Goal: Task Accomplishment & Management: Use online tool/utility

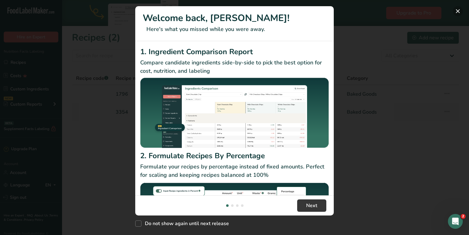
click at [456, 12] on button "New Features" at bounding box center [457, 11] width 10 height 10
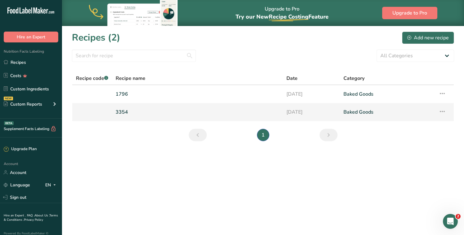
click at [136, 115] on link "3354" at bounding box center [197, 112] width 163 height 13
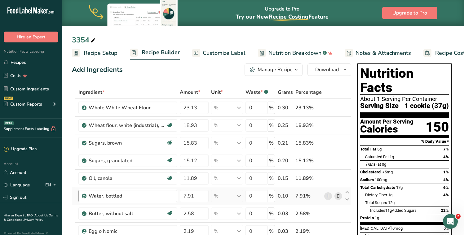
scroll to position [9, 0]
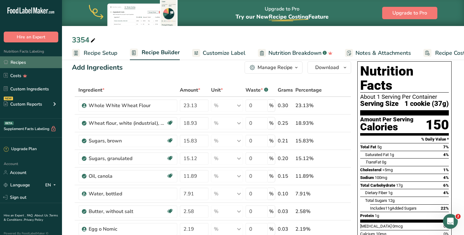
click at [21, 61] on link "Recipes" at bounding box center [31, 62] width 62 height 12
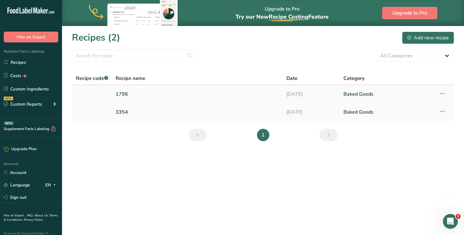
click at [129, 93] on link "1796" at bounding box center [197, 94] width 163 height 13
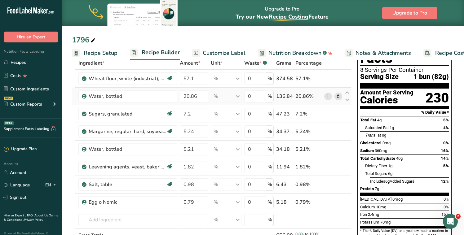
scroll to position [36, 0]
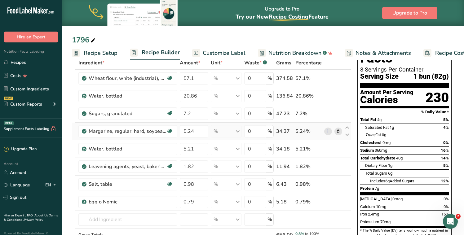
click at [339, 130] on icon at bounding box center [338, 131] width 4 height 7
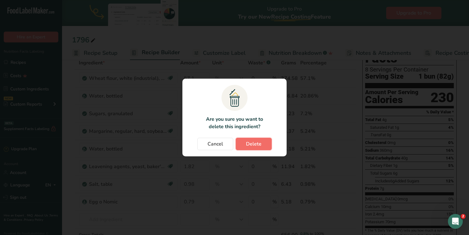
click at [259, 145] on span "Delete" at bounding box center [253, 143] width 15 height 7
type input "5.21"
type input "1.82"
type input "0.98"
type input "0.79"
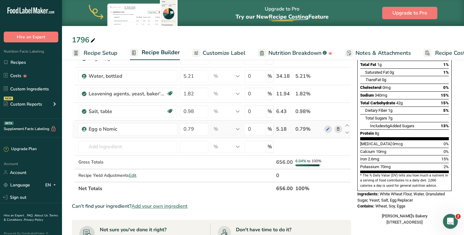
scroll to position [93, 0]
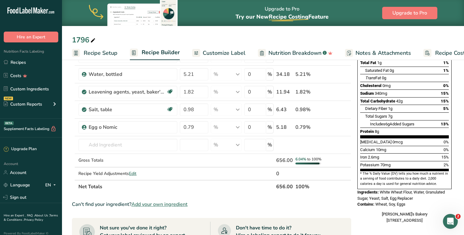
click at [91, 55] on span "Recipe Setup" at bounding box center [101, 53] width 34 height 8
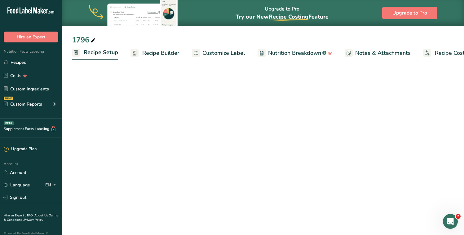
scroll to position [0, 2]
select select "5"
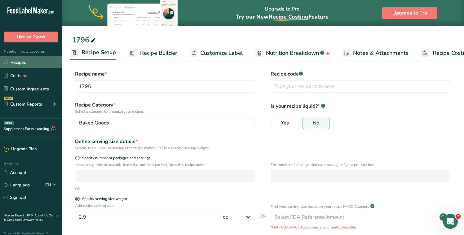
click at [22, 59] on link "Recipes" at bounding box center [31, 62] width 62 height 12
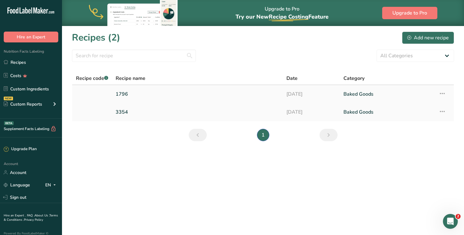
click at [444, 93] on icon at bounding box center [441, 93] width 7 height 11
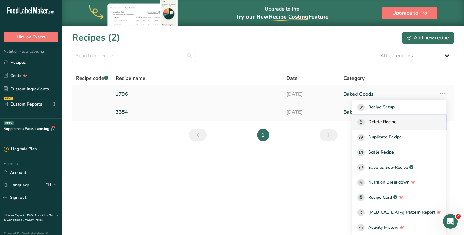
click at [396, 121] on span "Delete Recipe" at bounding box center [382, 122] width 28 height 7
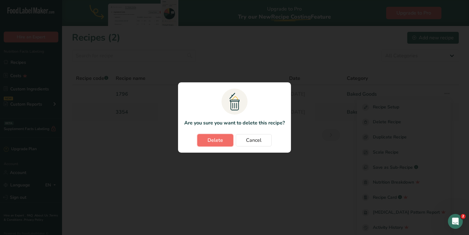
click at [206, 141] on button "Delete" at bounding box center [215, 140] width 36 height 12
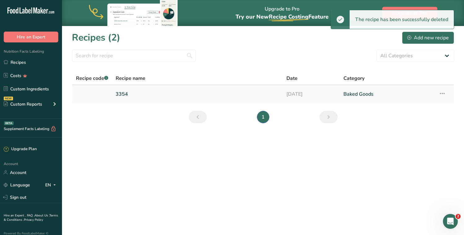
click at [125, 94] on link "3354" at bounding box center [197, 94] width 163 height 13
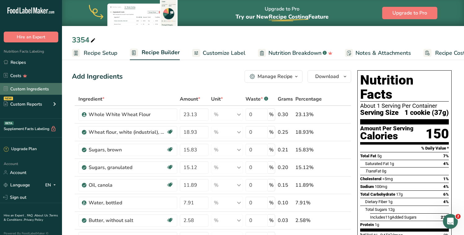
click at [26, 88] on link "Custom Ingredients" at bounding box center [31, 89] width 62 height 12
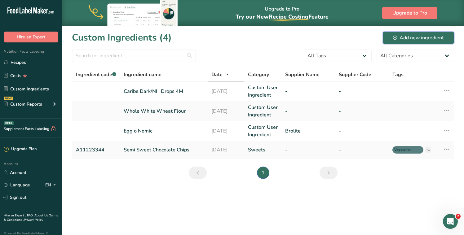
click at [411, 37] on div "Add new ingredient" at bounding box center [418, 37] width 51 height 7
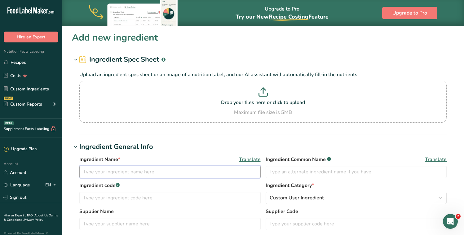
click at [101, 174] on input "text" at bounding box center [169, 172] width 181 height 12
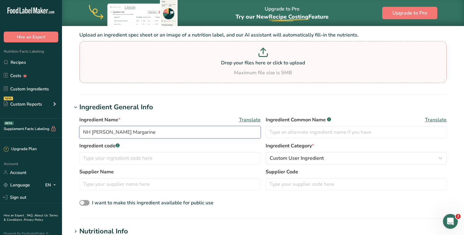
scroll to position [46, 0]
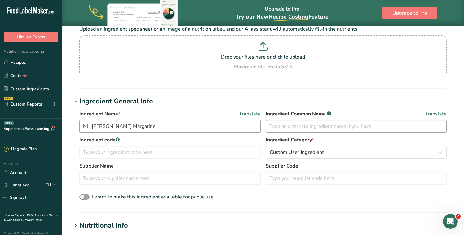
type input "NH Baker's Margarine"
click at [310, 126] on input "text" at bounding box center [356, 126] width 181 height 12
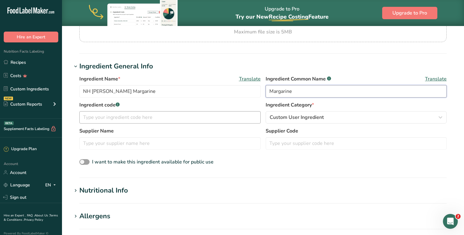
scroll to position [97, 0]
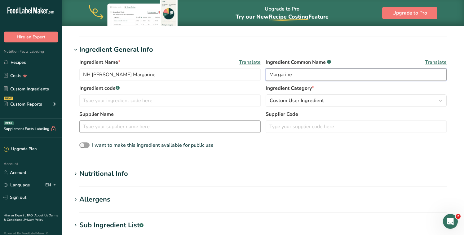
type input "Margarine"
click at [140, 125] on input "text" at bounding box center [169, 127] width 181 height 12
type input "Bayco"
click at [87, 144] on span at bounding box center [84, 146] width 10 height 6
click at [83, 144] on input "I want to make this ingredient available for public use" at bounding box center [81, 145] width 4 height 4
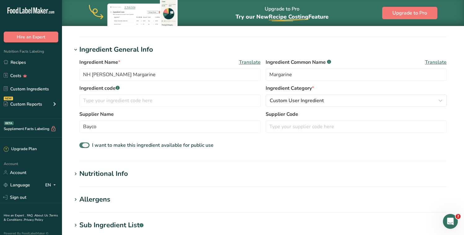
click at [86, 146] on span at bounding box center [84, 146] width 10 height 6
click at [83, 146] on input "I want to make this ingredient available for public use" at bounding box center [81, 145] width 4 height 4
checkbox input "false"
click at [107, 172] on div "Nutritional Info" at bounding box center [103, 174] width 49 height 10
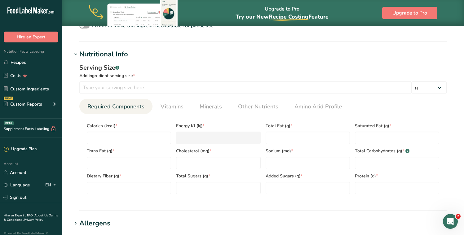
scroll to position [232, 0]
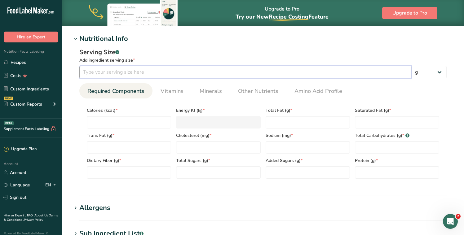
click at [115, 72] on input "number" at bounding box center [245, 72] width 332 height 12
type input "50"
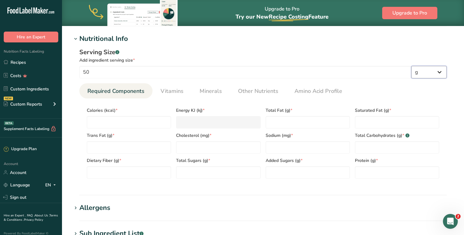
click at [427, 73] on select "g kg mg mcg lb oz l mL fl oz tbsp tsp cup qt gallon" at bounding box center [428, 72] width 35 height 12
select select "12"
click at [411, 66] on select "g kg mg mcg lb oz l mL fl oz tbsp tsp cup qt gallon" at bounding box center [428, 72] width 35 height 12
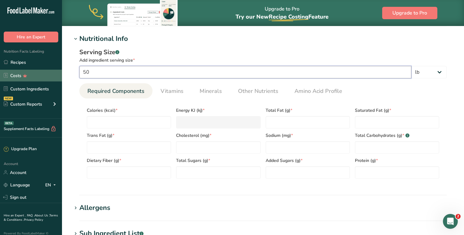
drag, startPoint x: 86, startPoint y: 71, endPoint x: 61, endPoint y: 70, distance: 24.8
click at [61, 70] on div ".a-20{fill:#fff;} Hire an Expert Nutrition Facts Labeling Recipes Costs Custom …" at bounding box center [232, 84] width 464 height 632
type input "100"
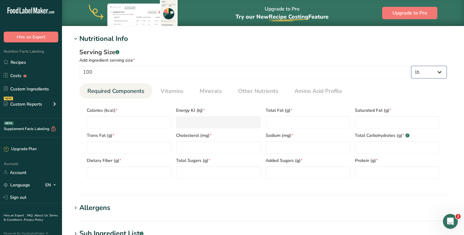
click at [435, 74] on select "g kg mg mcg lb oz l mL fl oz tbsp tsp cup qt gallon" at bounding box center [428, 72] width 35 height 12
select select "0"
click at [411, 66] on select "g kg mg mcg lb oz l mL fl oz tbsp tsp cup qt gallon" at bounding box center [428, 72] width 35 height 12
click at [118, 118] on input "number" at bounding box center [129, 122] width 84 height 12
type input "7"
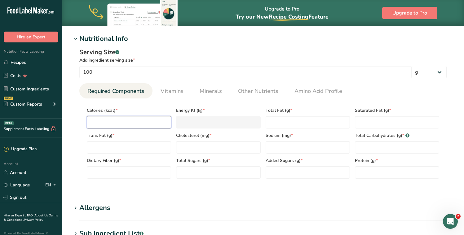
type KJ "29.3"
type input "72"
type KJ "301.2"
type input "720"
type KJ "3012.5"
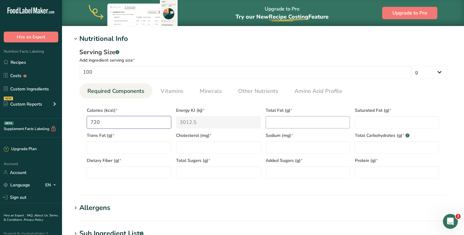
type input "720"
click at [319, 123] on Fat "number" at bounding box center [308, 122] width 84 height 12
type Fat "80"
click at [367, 124] on Fat "number" at bounding box center [397, 122] width 84 height 12
type Fat "36"
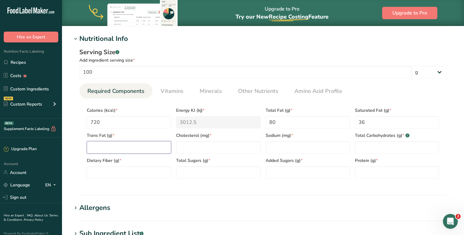
click at [118, 148] on Fat "number" at bounding box center [129, 147] width 84 height 12
type Fat "1"
click at [209, 146] on input "number" at bounding box center [218, 147] width 84 height 12
type input "0"
click at [278, 146] on input "number" at bounding box center [308, 147] width 84 height 12
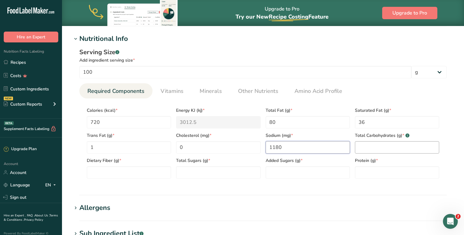
type input "1180"
click at [367, 149] on Carbohydrates "number" at bounding box center [397, 147] width 84 height 12
type Carbohydrates "0"
click at [124, 170] on Fiber "number" at bounding box center [129, 172] width 84 height 12
type Fiber "0"
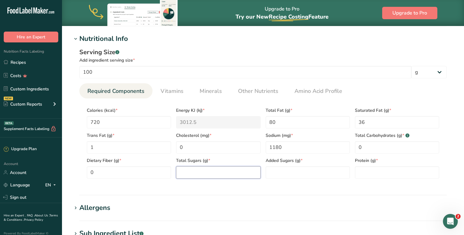
click at [228, 169] on Sugars "number" at bounding box center [218, 172] width 84 height 12
type Sugars "0"
click at [285, 170] on Sugars "number" at bounding box center [308, 172] width 84 height 12
type Sugars "0"
click at [391, 173] on input "number" at bounding box center [397, 172] width 84 height 12
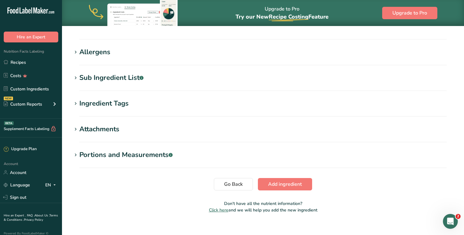
scroll to position [396, 0]
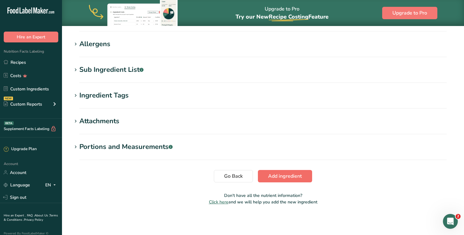
type input "0"
click at [285, 174] on span "Add ingredient" at bounding box center [285, 176] width 34 height 7
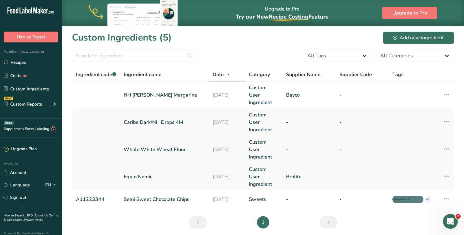
click at [156, 146] on link "Whole White Wheat Flour" at bounding box center [165, 149] width 82 height 7
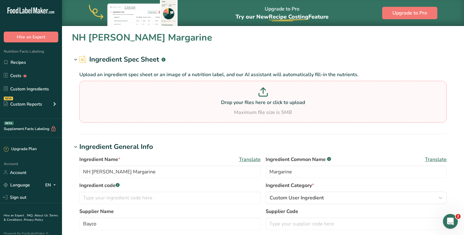
type input "Whole White Wheat Flour"
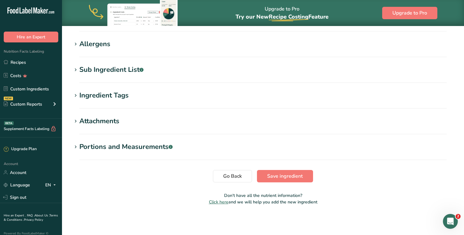
scroll to position [171, 0]
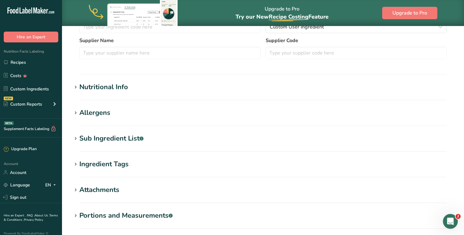
click at [86, 114] on div "Allergens" at bounding box center [94, 113] width 31 height 10
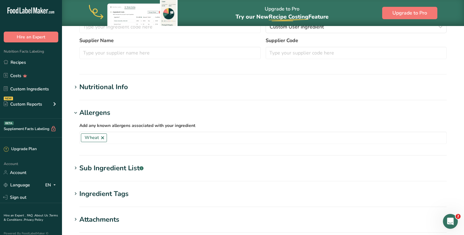
click at [102, 86] on div "Nutritional Info" at bounding box center [103, 87] width 49 height 10
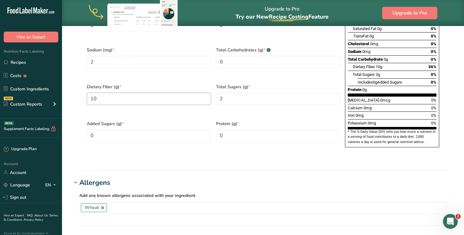
scroll to position [0, 0]
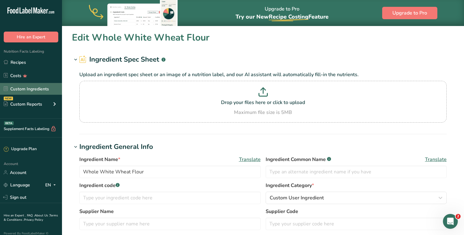
click at [42, 86] on link "Custom Ingredients" at bounding box center [31, 89] width 62 height 12
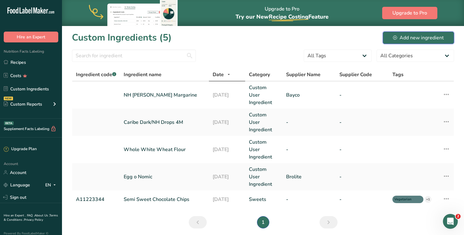
click at [413, 39] on div "Add new ingredient" at bounding box center [418, 37] width 51 height 7
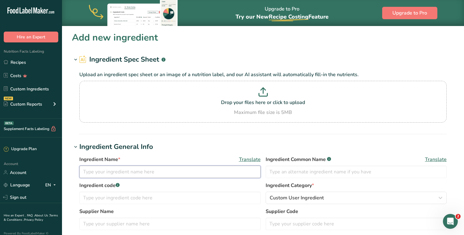
click at [105, 172] on input "text" at bounding box center [169, 172] width 181 height 12
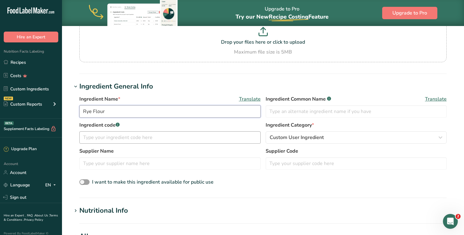
scroll to position [97, 0]
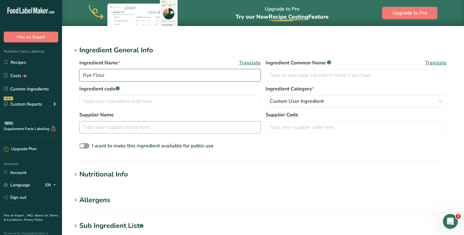
type input "Rye Flour"
click at [122, 123] on input "text" at bounding box center [169, 127] width 181 height 12
type input "Bayco"
drag, startPoint x: 110, startPoint y: 127, endPoint x: 53, endPoint y: 128, distance: 56.7
click at [53, 128] on div ".a-20{fill:#fff;} Hire an Expert Nutrition Facts Labeling Recipes Costs Custom …" at bounding box center [232, 147] width 464 height 488
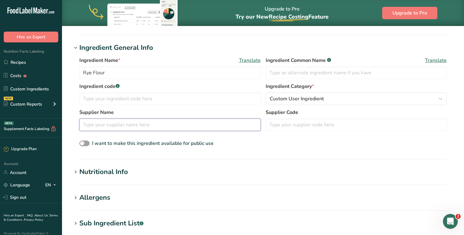
scroll to position [99, 0]
click at [85, 141] on span at bounding box center [84, 143] width 10 height 6
click at [83, 141] on input "I want to make this ingredient available for public use" at bounding box center [81, 143] width 4 height 4
checkbox input "true"
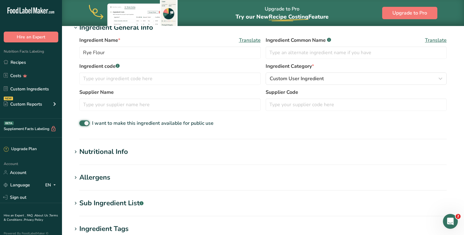
scroll to position [166, 0]
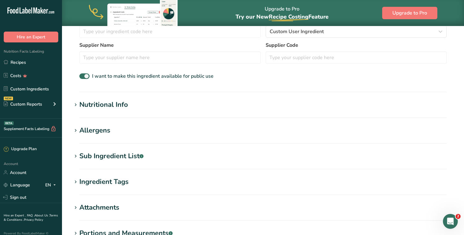
click at [112, 102] on div "Nutritional Info" at bounding box center [103, 105] width 49 height 10
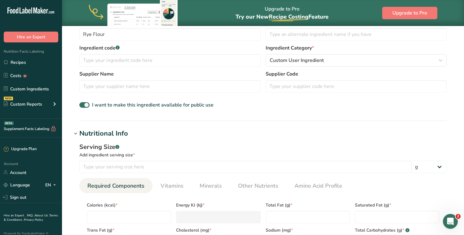
scroll to position [396, 0]
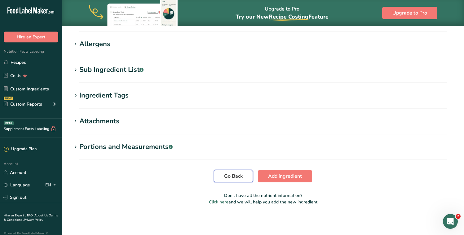
click at [230, 175] on span "Go Back" at bounding box center [233, 176] width 19 height 7
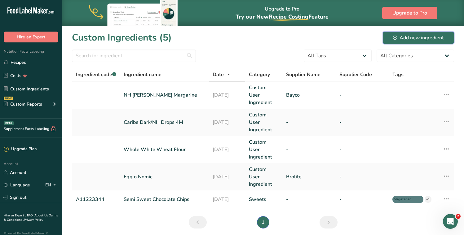
click at [415, 34] on div "Add new ingredient" at bounding box center [418, 37] width 51 height 7
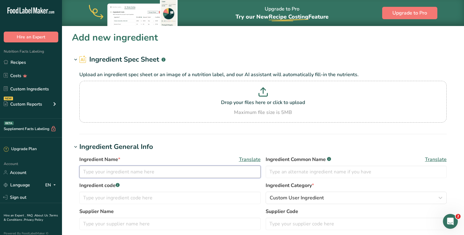
click at [112, 171] on input "text" at bounding box center [169, 172] width 181 height 12
type input "Wheat-a-Laxa"
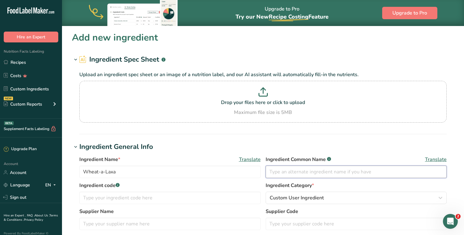
click at [316, 174] on input "text" at bounding box center [356, 172] width 181 height 12
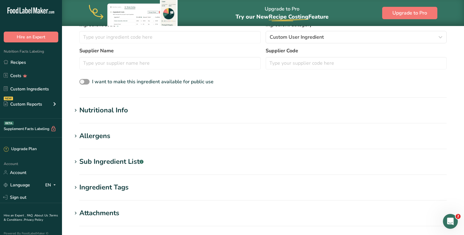
scroll to position [182, 0]
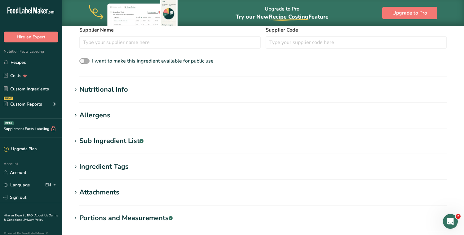
type input "Whole Wheat Flour"
click at [86, 61] on span at bounding box center [84, 61] width 10 height 6
click at [83, 61] on input "I want to make this ingredient available for public use" at bounding box center [81, 61] width 4 height 4
checkbox input "true"
click at [89, 93] on div "Nutritional Info" at bounding box center [103, 90] width 49 height 10
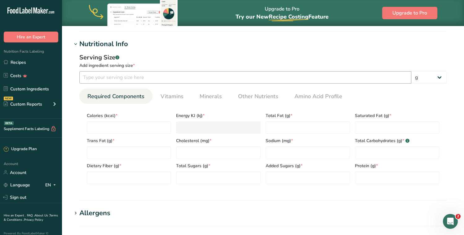
scroll to position [224, 0]
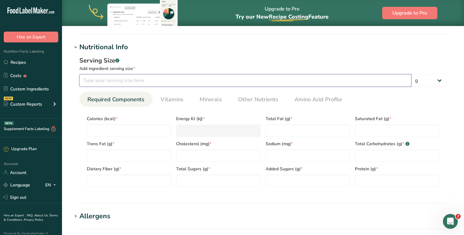
click at [133, 79] on input "number" at bounding box center [245, 80] width 332 height 12
type input "100"
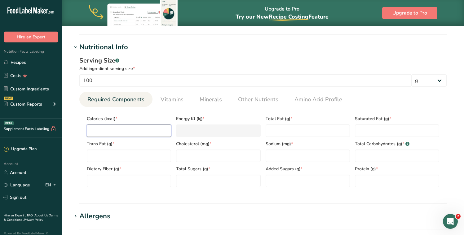
click at [130, 132] on input "number" at bounding box center [129, 131] width 84 height 12
type input "3"
type KJ "12.6"
type input "35"
type KJ "146.4"
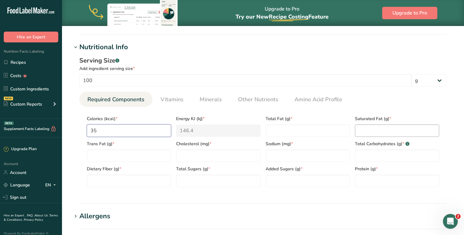
type input "353"
type KJ "1477"
type input "353"
click at [318, 130] on Fat "number" at bounding box center [308, 131] width 84 height 12
type Fat "2"
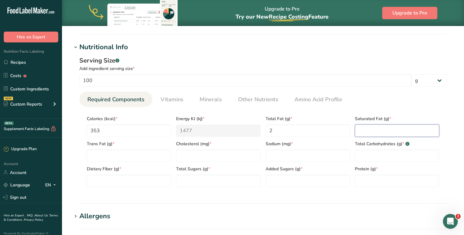
click at [385, 127] on Fat "number" at bounding box center [397, 131] width 84 height 12
type Fat "1"
click at [106, 160] on Fat "number" at bounding box center [129, 156] width 84 height 12
type Fat "0"
click at [210, 155] on input "number" at bounding box center [218, 156] width 84 height 12
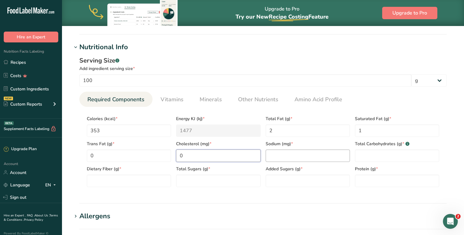
type input "0"
type input "2"
type Carbohydrates "70"
type Fiber "10"
type Sugars "1"
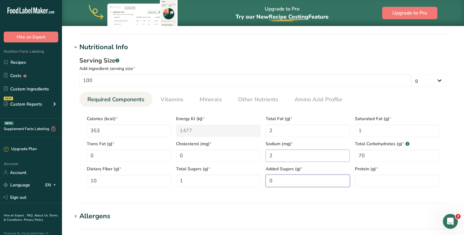
type Sugars "0"
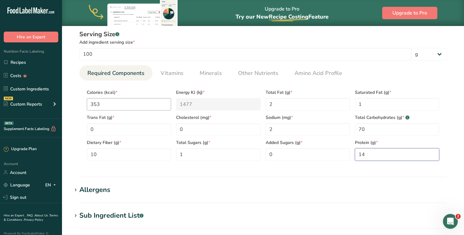
scroll to position [255, 0]
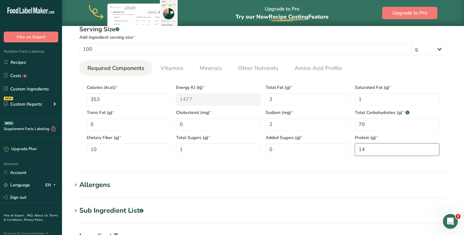
type input "14"
click at [93, 183] on div "Allergens" at bounding box center [94, 185] width 31 height 10
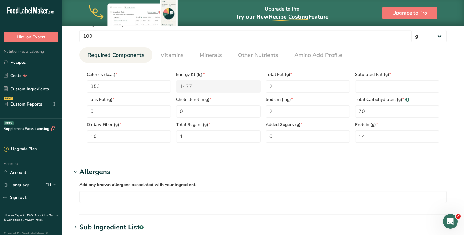
scroll to position [270, 0]
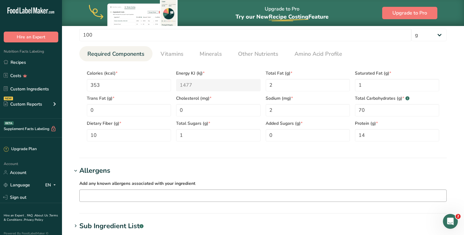
click at [110, 194] on input "text" at bounding box center [263, 196] width 367 height 10
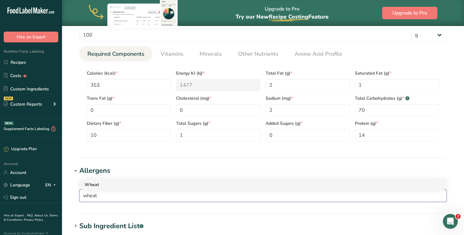
type input "wheat"
click at [95, 183] on div "Wheat" at bounding box center [258, 185] width 347 height 7
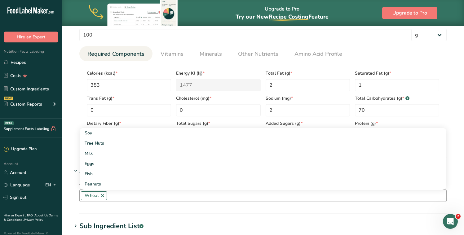
click at [217, 208] on section "Allergens Add any known allergens associated with your ingredient Wheat Soy Tre…" at bounding box center [263, 190] width 382 height 48
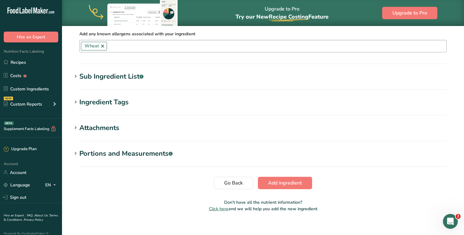
scroll to position [426, 0]
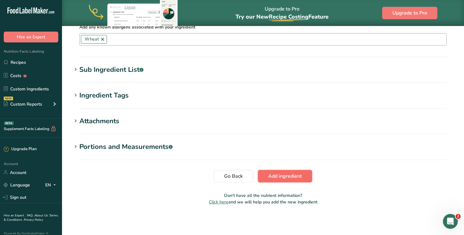
click at [296, 174] on span "Add ingredient" at bounding box center [285, 176] width 34 height 7
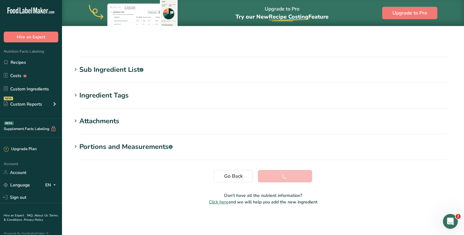
scroll to position [93, 0]
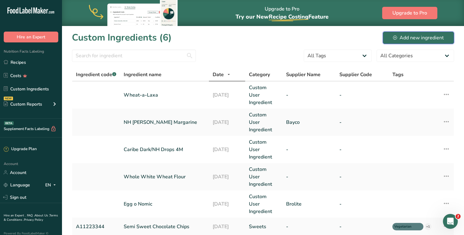
click at [413, 38] on div "Add new ingredient" at bounding box center [418, 37] width 51 height 7
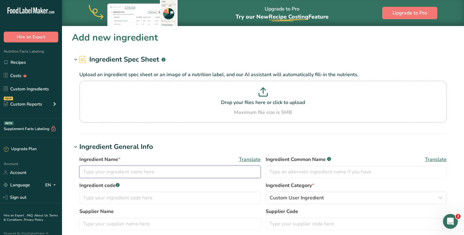
click at [118, 171] on input "text" at bounding box center [169, 172] width 181 height 12
type input "Lal Ferm Fresh Compressed Yeast"
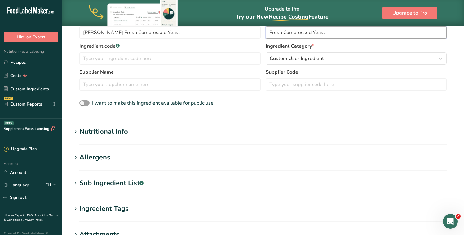
scroll to position [141, 0]
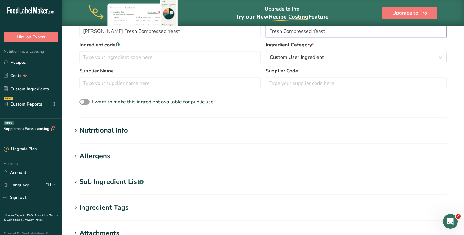
type input "Fresh Compressed Yeast"
click at [104, 133] on div "Nutritional Info" at bounding box center [103, 131] width 49 height 10
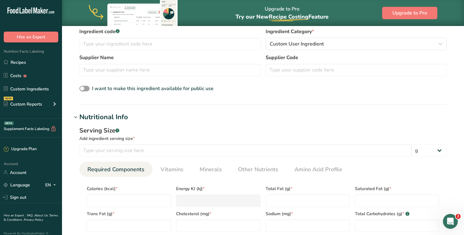
scroll to position [155, 0]
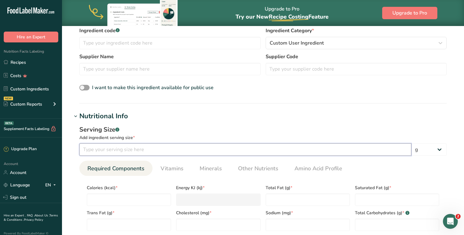
click at [153, 153] on input "number" at bounding box center [245, 149] width 332 height 12
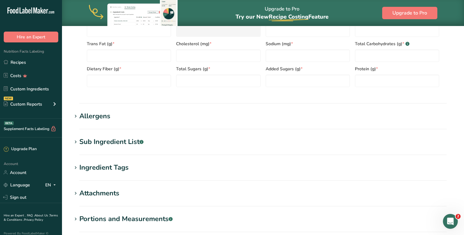
scroll to position [253, 0]
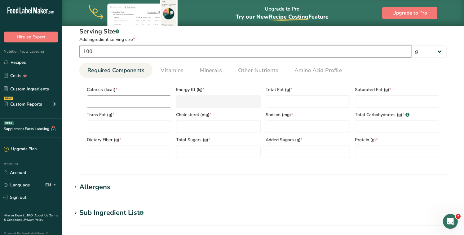
type input "100"
click at [126, 97] on input "number" at bounding box center [129, 101] width 84 height 12
type input "1"
type KJ "4.2"
type input "11"
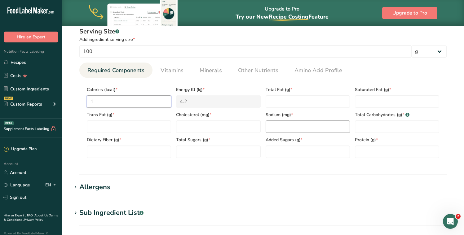
type KJ "46"
type input "117"
type KJ "489.5"
type input "117"
type Fat "1"
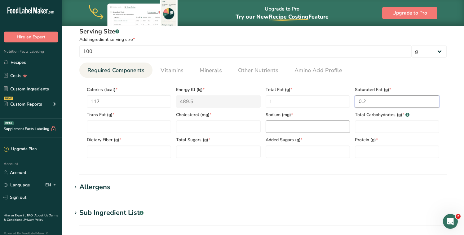
type Fat "0.2"
type Fat "0"
type input "0"
type input "25.9"
type Carbohydrates "13.2"
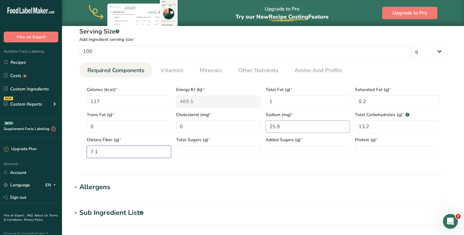
type Fiber "7.1"
type Sugars "0.7"
type Sugars "0"
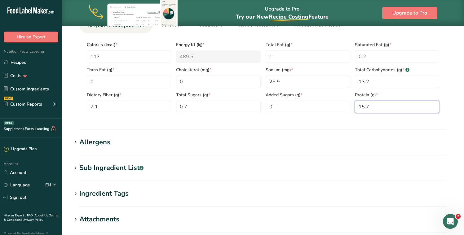
scroll to position [396, 0]
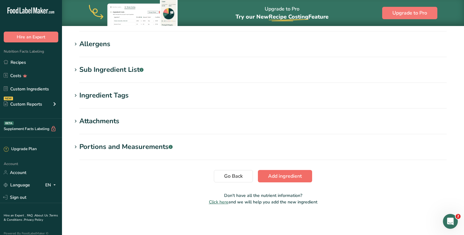
type input "15.7"
click at [296, 179] on span "Add ingredient" at bounding box center [285, 176] width 34 height 7
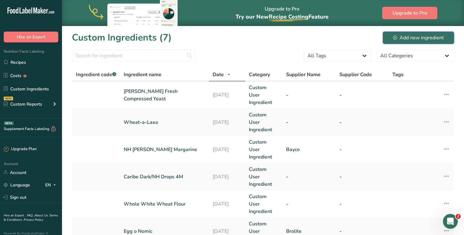
click at [425, 37] on div "Add new ingredient" at bounding box center [418, 37] width 51 height 7
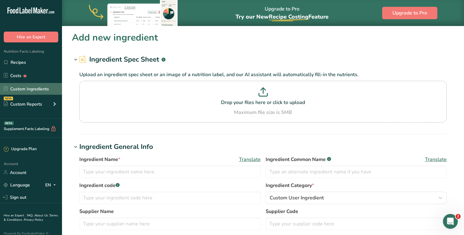
click at [24, 90] on link "Custom Ingredients" at bounding box center [31, 89] width 62 height 12
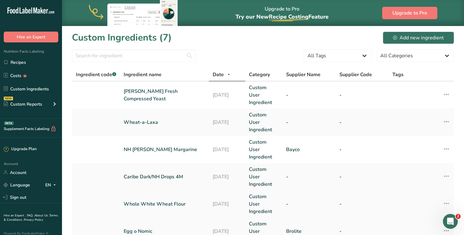
click at [450, 191] on td "Edit Ingredient Duplicate Ingredient Delete Ingredient Activity History Compare…" at bounding box center [444, 204] width 19 height 27
click at [448, 198] on icon at bounding box center [446, 203] width 7 height 11
click at [408, 214] on span "Edit Ingredient" at bounding box center [412, 217] width 29 height 7
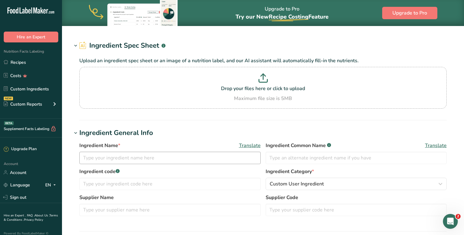
type input "Whole White Wheat Flour"
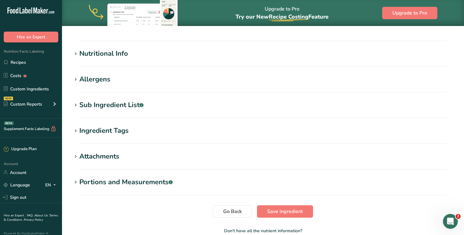
scroll to position [131, 0]
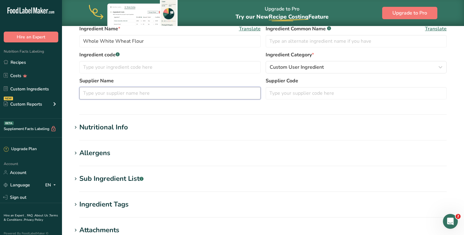
click at [109, 92] on input "text" at bounding box center [169, 93] width 181 height 12
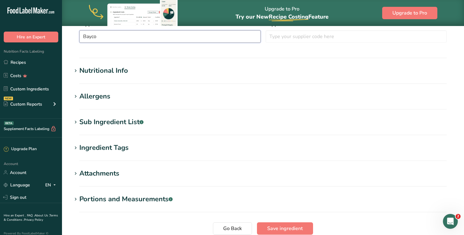
scroll to position [240, 0]
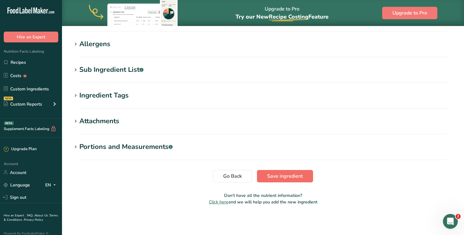
type input "Bayco"
click at [289, 175] on span "Save ingredient" at bounding box center [285, 176] width 36 height 7
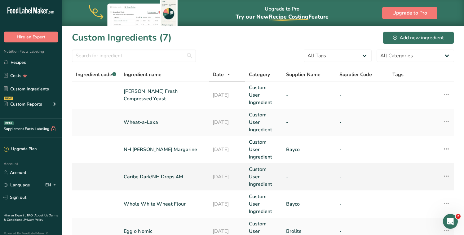
click at [450, 171] on icon at bounding box center [446, 176] width 7 height 11
click at [424, 183] on button "Edit Ingredient" at bounding box center [416, 190] width 67 height 15
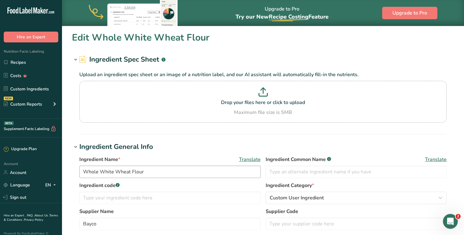
scroll to position [69, 0]
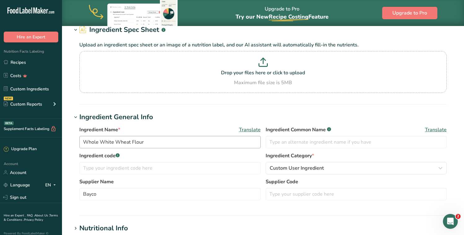
type input "Caribe Dark/NH Drops 4M"
type input "Chocolate Chips"
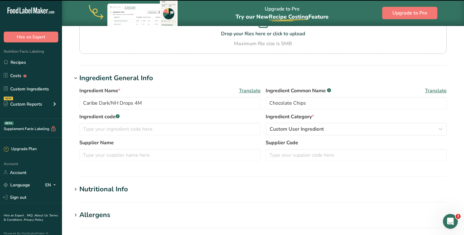
click at [119, 148] on div "Supplier Name" at bounding box center [169, 150] width 181 height 22
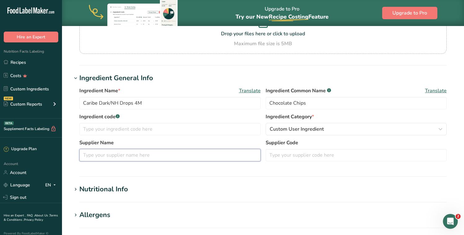
click at [118, 153] on input "text" at bounding box center [169, 155] width 181 height 12
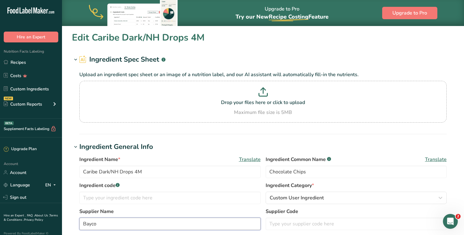
scroll to position [163, 0]
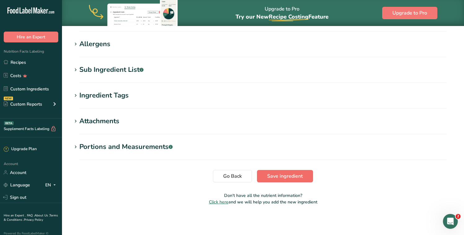
type input "Bayco"
click at [282, 174] on span "Save ingredient" at bounding box center [285, 176] width 36 height 7
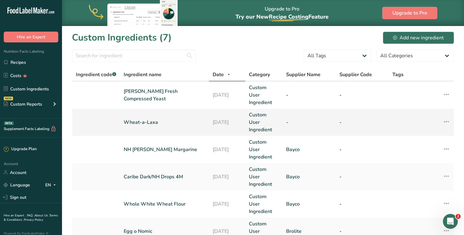
click at [448, 116] on icon at bounding box center [446, 121] width 7 height 11
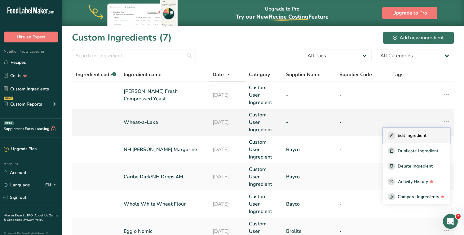
click at [415, 132] on span "Edit Ingredient" at bounding box center [412, 135] width 29 height 7
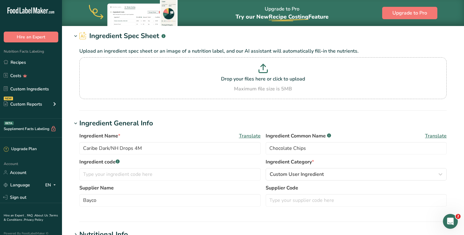
type input "Wheat-a-Laxa"
type input "Whole Wheat Flour"
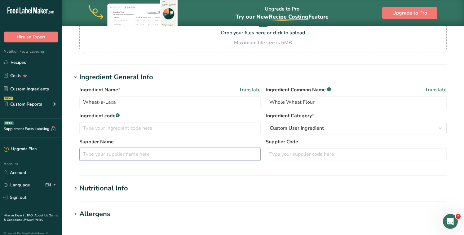
click at [106, 156] on input "text" at bounding box center [169, 154] width 181 height 12
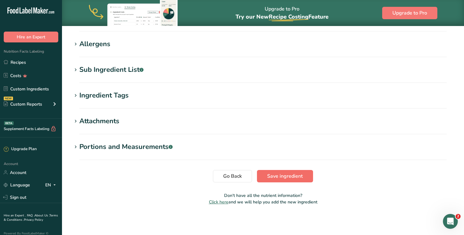
type input "Bayco"
click at [285, 179] on span "Save ingredient" at bounding box center [285, 176] width 36 height 7
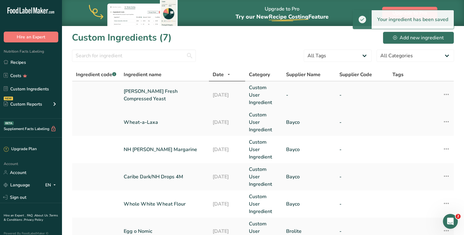
click at [446, 91] on icon at bounding box center [446, 94] width 7 height 11
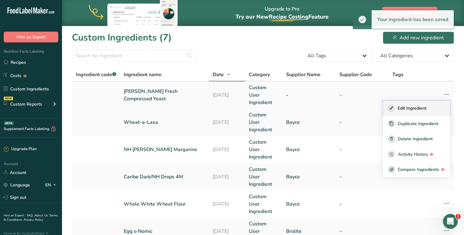
click at [422, 105] on span "Edit Ingredient" at bounding box center [412, 108] width 29 height 7
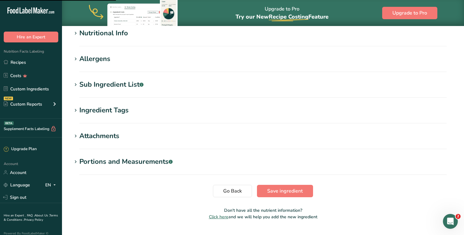
type input "Lal Ferm Fresh Compressed Yeast"
type input "Fresh Compressed Yeast"
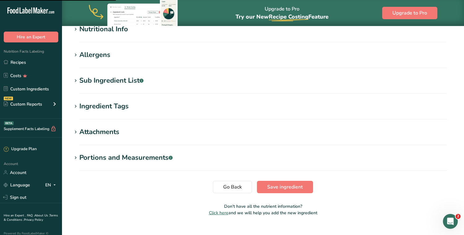
scroll to position [51, 0]
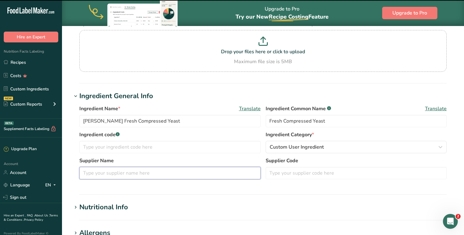
click at [112, 172] on input "text" at bounding box center [169, 173] width 181 height 12
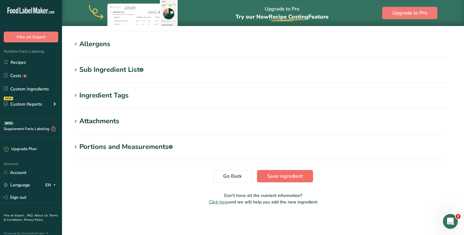
type input "Bayco"
click at [278, 175] on span "Save ingredient" at bounding box center [285, 176] width 36 height 7
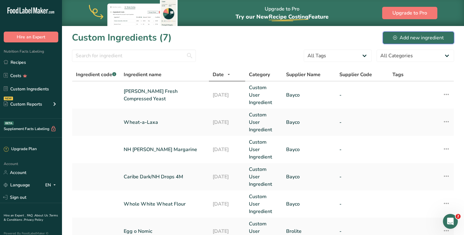
click at [407, 34] on div "Add new ingredient" at bounding box center [418, 37] width 51 height 7
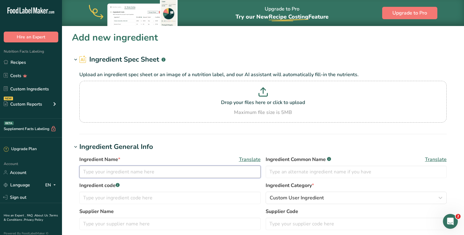
click at [126, 173] on input "text" at bounding box center [169, 172] width 181 height 12
type input "V"
type input "PRO Bake-It Vegan"
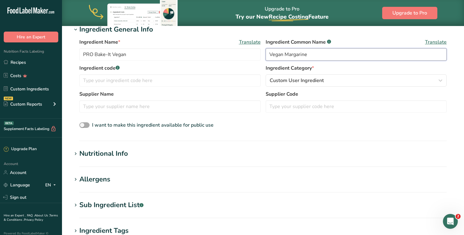
scroll to position [103, 0]
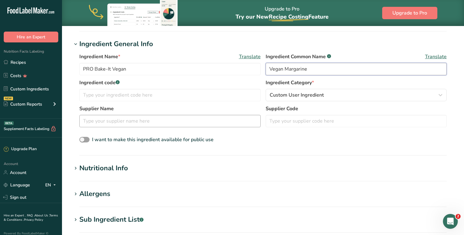
type input "Vegan Margarine"
click at [129, 122] on input "text" at bounding box center [169, 121] width 181 height 12
type input "Bayco"
click at [84, 139] on span at bounding box center [84, 140] width 10 height 6
click at [83, 139] on input "I want to make this ingredient available for public use" at bounding box center [81, 140] width 4 height 4
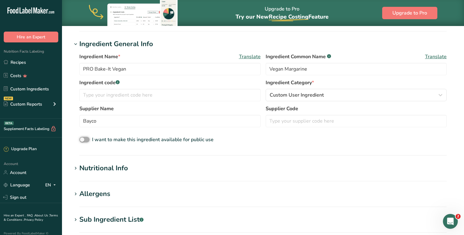
checkbox input "true"
click at [105, 170] on div "Nutritional Info" at bounding box center [103, 168] width 49 height 10
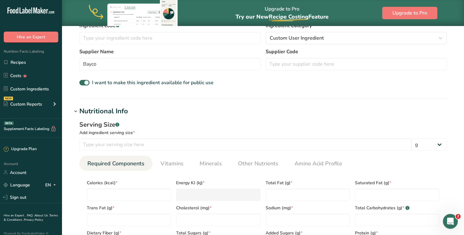
scroll to position [161, 0]
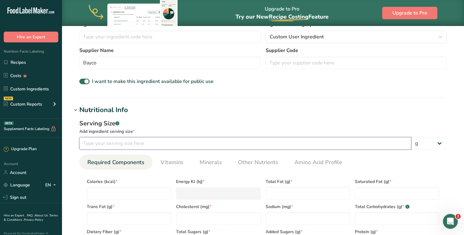
click at [140, 142] on input "number" at bounding box center [245, 143] width 332 height 12
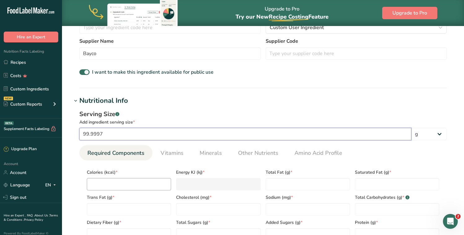
scroll to position [218, 0]
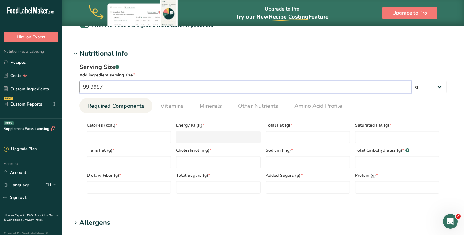
click at [121, 90] on input "99.9997" at bounding box center [245, 87] width 332 height 12
drag, startPoint x: 126, startPoint y: 90, endPoint x: 45, endPoint y: 89, distance: 80.9
click at [45, 89] on div ".a-20{fill:#fff;} Hire an Expert Nutrition Facts Labeling Recipes Costs Custom …" at bounding box center [232, 98] width 464 height 632
type input "100"
click at [109, 138] on input "number" at bounding box center [129, 137] width 84 height 12
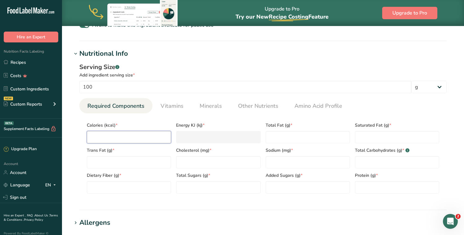
type input "7"
type KJ "29.3"
type input "72"
type KJ "301.2"
type input "720"
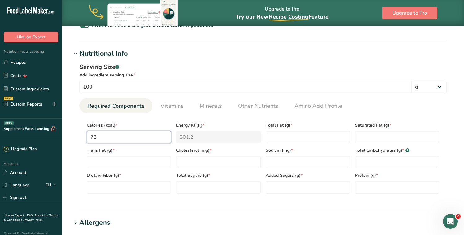
type KJ "3012.5"
type input "720"
type Fat "79.9"
type Fat "43.2"
type Fat "0.3"
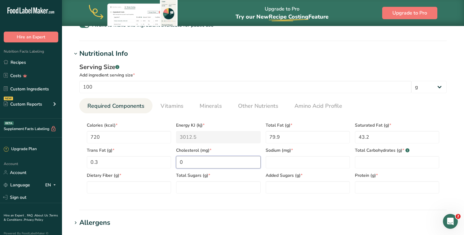
type input "0"
type input "706"
type Carbohydrates "0"
type Fiber "0"
type Sugars "0"
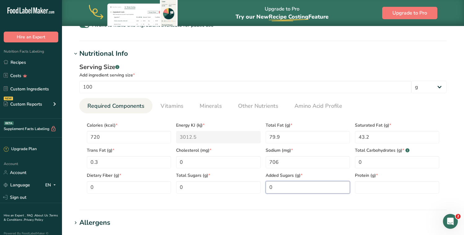
type Sugars "0"
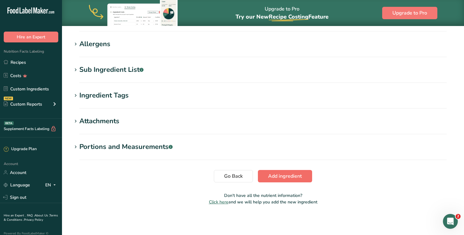
type input "0"
click at [277, 178] on span "Add ingredient" at bounding box center [285, 176] width 34 height 7
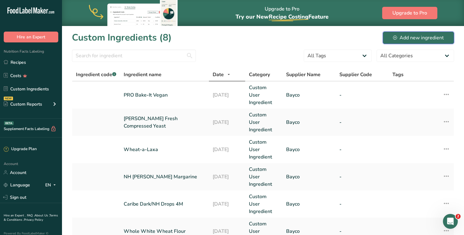
click at [420, 38] on div "Add new ingredient" at bounding box center [418, 37] width 51 height 7
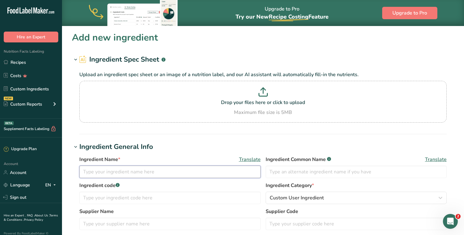
click at [112, 172] on input "text" at bounding box center [169, 172] width 181 height 12
type input "Corn Starch"
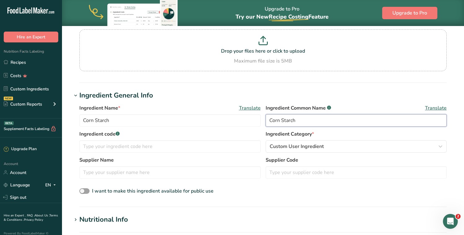
scroll to position [77, 0]
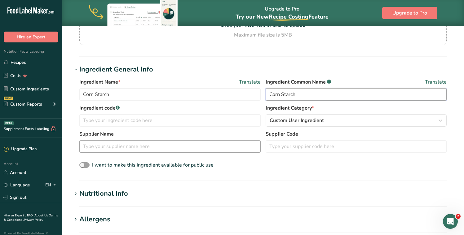
type input "Corn Starch"
click at [103, 150] on input "text" at bounding box center [169, 146] width 181 height 12
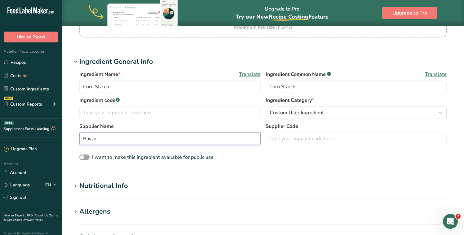
scroll to position [104, 0]
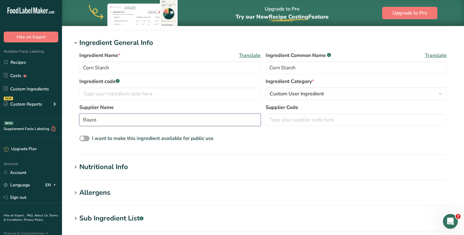
type input "Bayco"
click at [82, 138] on span at bounding box center [84, 139] width 10 height 6
click at [82, 138] on input "I want to make this ingredient available for public use" at bounding box center [81, 139] width 4 height 4
checkbox input "true"
click at [94, 165] on div "Nutritional Info" at bounding box center [103, 167] width 49 height 10
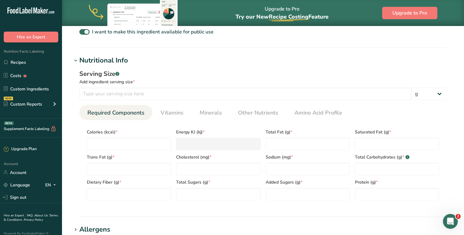
scroll to position [229, 0]
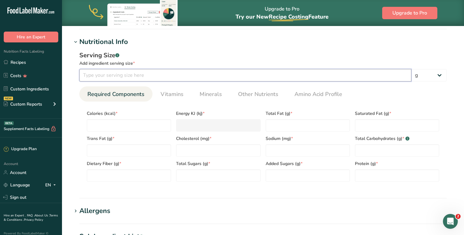
click at [130, 77] on input "number" at bounding box center [245, 75] width 332 height 12
type input "100"
click at [94, 124] on input "number" at bounding box center [129, 125] width 84 height 12
type input "3"
type KJ "12.6"
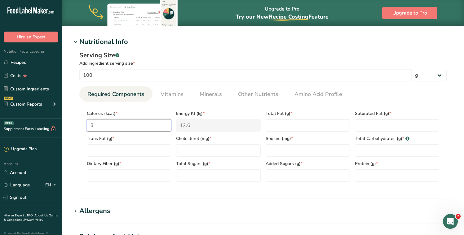
type input "35"
type KJ "146.4"
type input "359"
type KJ "1502.1"
type input "359"
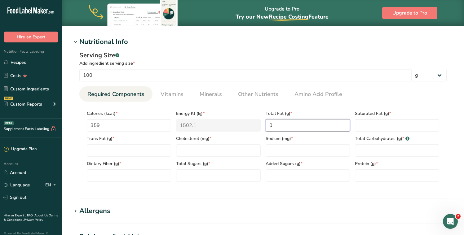
type Fat "0"
type input "0"
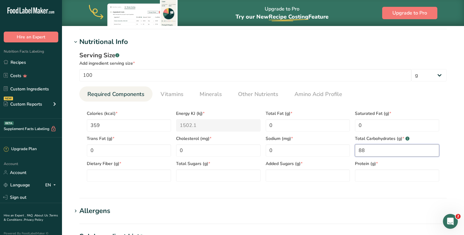
type Carbohydrates "88"
type Fiber "0"
type Sugars "0"
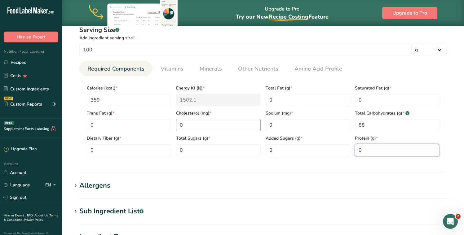
scroll to position [390, 0]
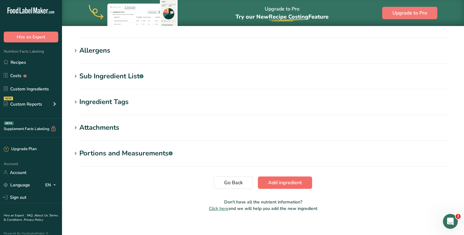
type input "0"
click at [300, 181] on span "Add ingredient" at bounding box center [285, 182] width 34 height 7
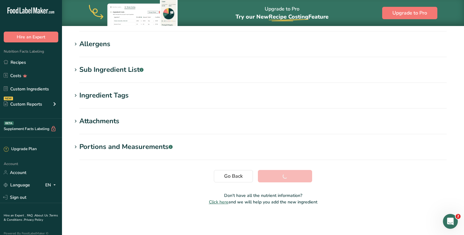
scroll to position [93, 0]
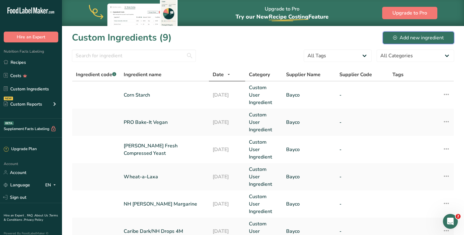
click at [408, 39] on div "Add new ingredient" at bounding box center [418, 37] width 51 height 7
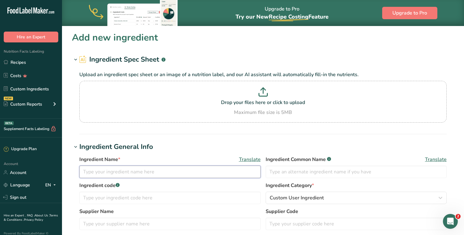
click at [151, 171] on input "text" at bounding box center [169, 172] width 181 height 12
type input "Sunflower Seeds"
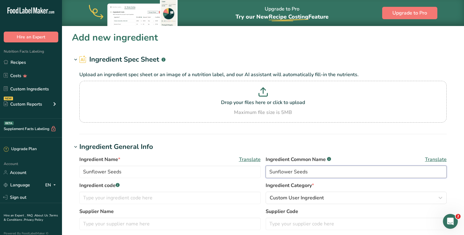
scroll to position [69, 0]
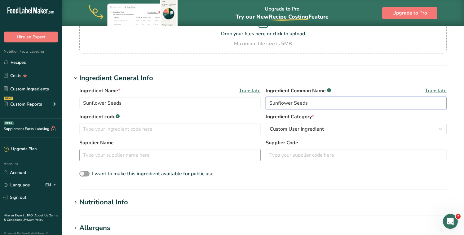
type input "Sunflower Seeds"
click at [95, 151] on input "text" at bounding box center [169, 155] width 181 height 12
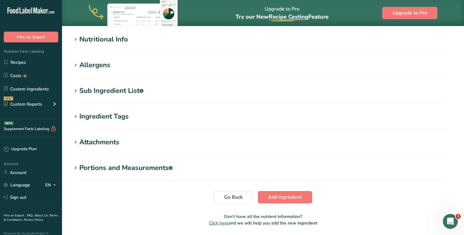
scroll to position [231, 0]
type input "Bayco"
click at [109, 41] on div "Nutritional Info" at bounding box center [103, 40] width 49 height 10
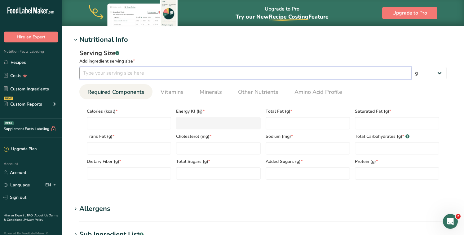
click at [105, 76] on input "number" at bounding box center [245, 73] width 332 height 12
type input "100"
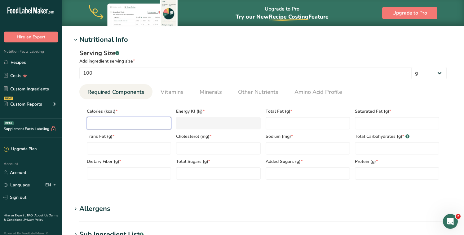
click at [134, 122] on input "number" at bounding box center [129, 123] width 84 height 12
type input "6"
type KJ "25.1"
type input "67"
type KJ "280.3"
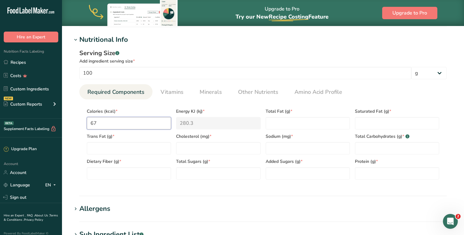
type input "671"
type KJ "2807.5"
type input "671"
type Fat "59.21"
type Fat "7.28"
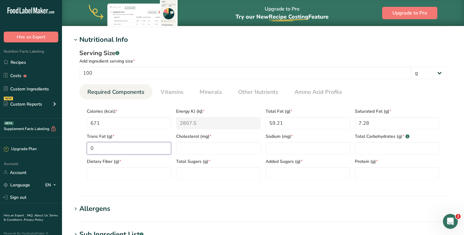
type Fat "0"
type input "0"
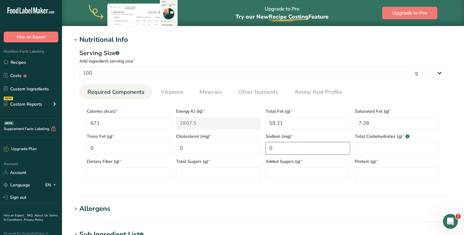
type input "0"
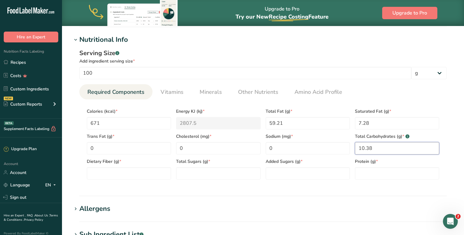
type Carbohydrates "10.38"
type Fiber "6.12"
type Sugars "2.91"
type Sugars "0"
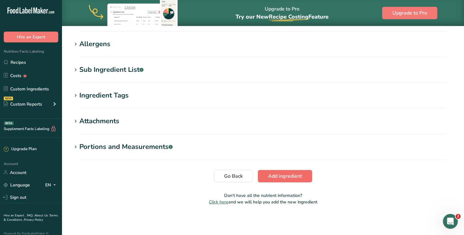
type input "21.12"
click at [280, 174] on span "Add ingredient" at bounding box center [285, 176] width 34 height 7
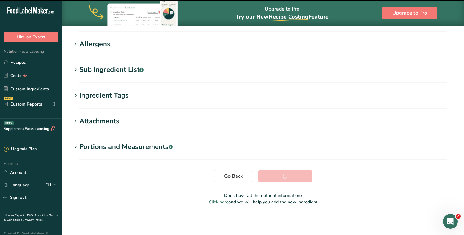
scroll to position [0, 0]
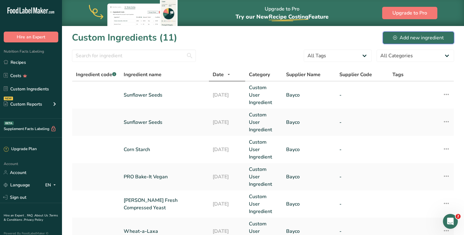
click at [414, 39] on div "Add new ingredient" at bounding box center [418, 37] width 51 height 7
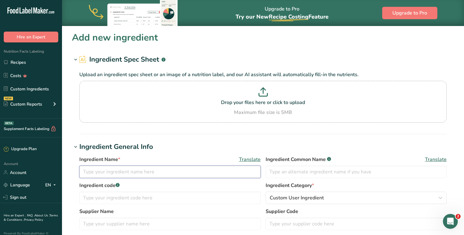
click at [128, 172] on input "text" at bounding box center [169, 172] width 181 height 12
type input "Dry Malt"
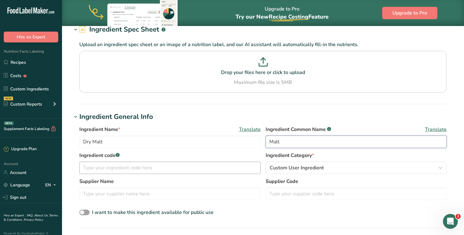
scroll to position [68, 0]
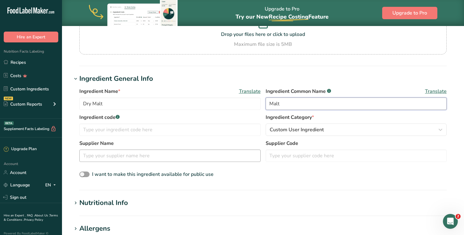
type input "Malt"
click at [102, 157] on input "text" at bounding box center [169, 156] width 181 height 12
type input "Bayco"
click at [85, 198] on div "Nutritional Info" at bounding box center [103, 203] width 49 height 10
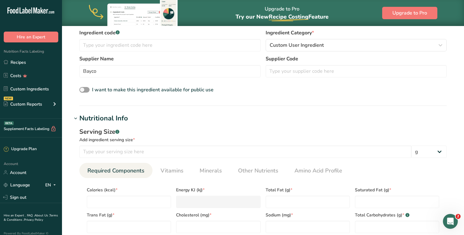
scroll to position [195, 0]
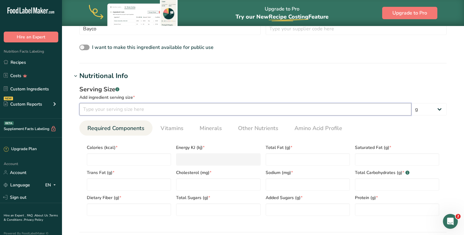
click at [143, 109] on input "number" at bounding box center [245, 109] width 332 height 12
type input "100"
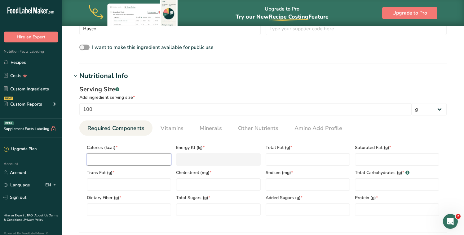
click at [117, 161] on input "number" at bounding box center [129, 159] width 84 height 12
type input "3"
type KJ "12.6"
type input "35"
type KJ "146.4"
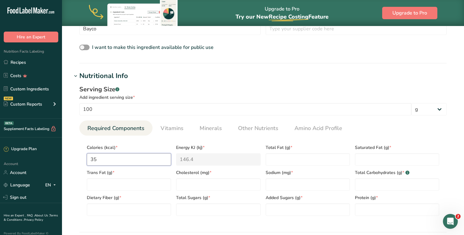
type input "350"
type KJ "1464.4"
type input "350"
type Fat "0.30"
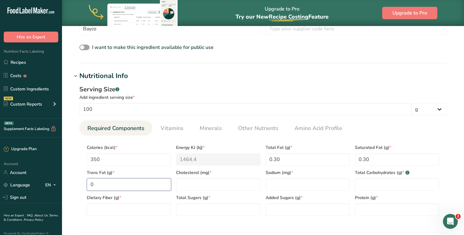
type Fat "0"
type input "0"
type Carbohydrates "79"
type Fiber "4.50"
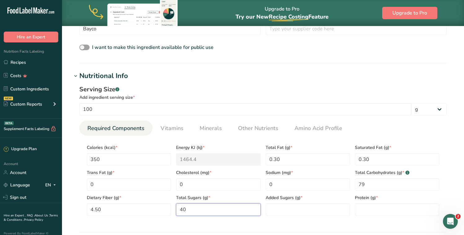
type Sugars "40"
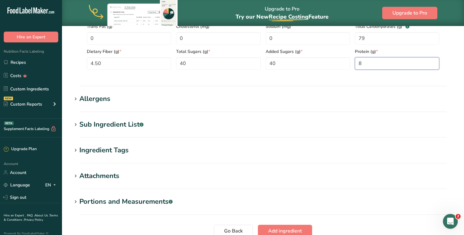
scroll to position [361, 0]
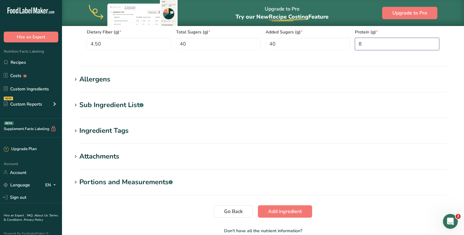
type input "8"
click at [99, 84] on div "Allergens" at bounding box center [94, 79] width 31 height 10
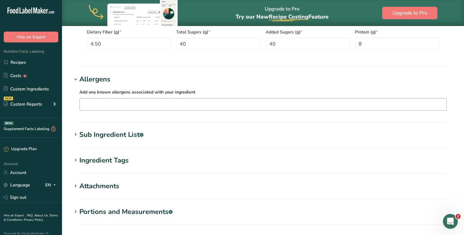
click at [108, 102] on input "text" at bounding box center [263, 104] width 367 height 10
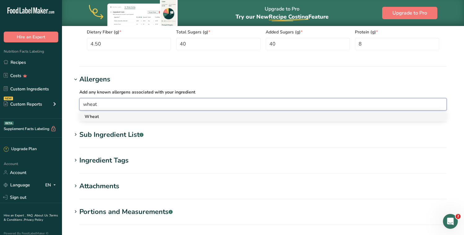
type input "wheat"
click at [93, 117] on div "Wheat" at bounding box center [258, 116] width 347 height 7
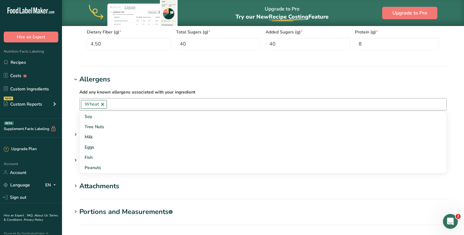
click at [132, 102] on input "text" at bounding box center [276, 104] width 339 height 10
type input "b"
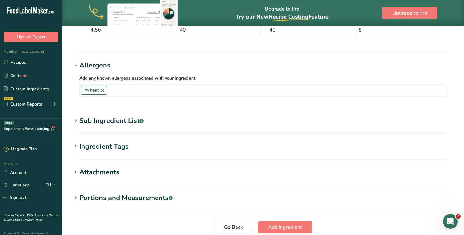
scroll to position [426, 0]
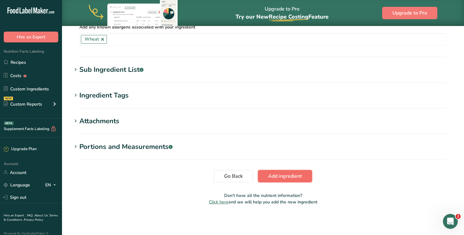
click at [286, 175] on span "Add ingredient" at bounding box center [285, 176] width 34 height 7
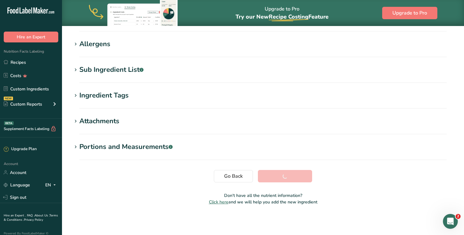
scroll to position [93, 0]
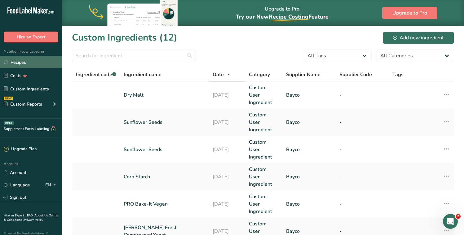
click at [19, 63] on link "Recipes" at bounding box center [31, 62] width 62 height 12
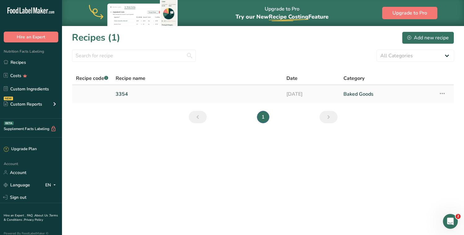
click at [133, 92] on link "3354" at bounding box center [197, 94] width 163 height 13
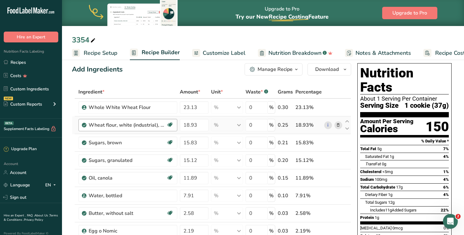
scroll to position [9, 0]
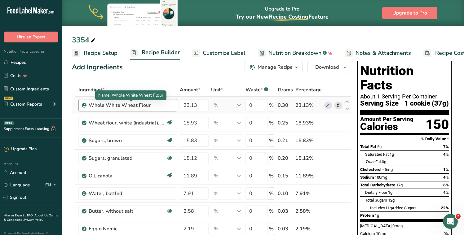
click at [149, 104] on div "Whole White Wheat Flour" at bounding box center [127, 105] width 77 height 7
click at [162, 105] on div "Whole White Wheat Flour" at bounding box center [127, 105] width 77 height 7
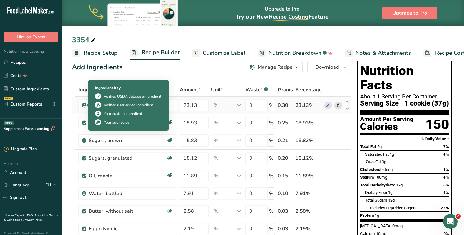
click at [84, 106] on icon at bounding box center [84, 106] width 4 height 6
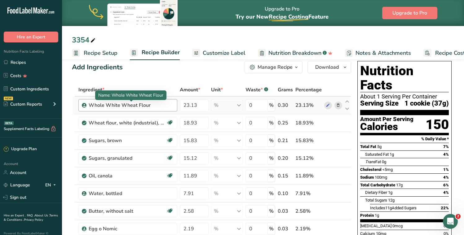
click at [158, 106] on div "Whole White Wheat Flour" at bounding box center [127, 105] width 77 height 7
click at [160, 106] on div "Whole White Wheat Flour" at bounding box center [127, 105] width 77 height 7
click at [158, 104] on div "Whole White Wheat Flour" at bounding box center [127, 105] width 77 height 7
click at [329, 105] on icon at bounding box center [328, 105] width 4 height 7
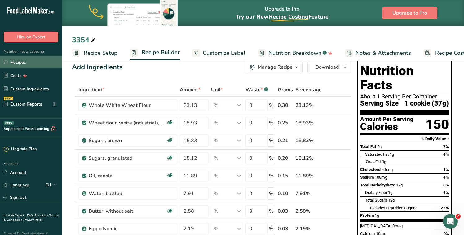
click at [16, 65] on link "Recipes" at bounding box center [31, 62] width 62 height 12
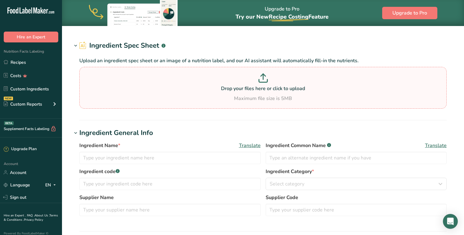
type input "Whole White Wheat Flour"
type input "Bayco"
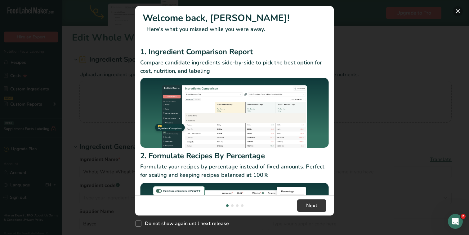
click at [456, 11] on button "New Features" at bounding box center [457, 11] width 10 height 10
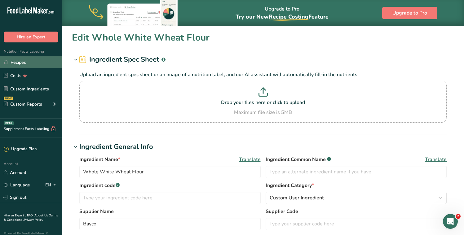
click at [20, 64] on link "Recipes" at bounding box center [31, 62] width 62 height 12
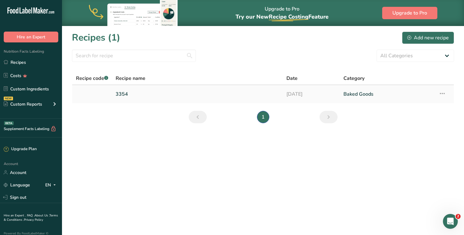
click at [138, 98] on link "3354" at bounding box center [197, 94] width 163 height 13
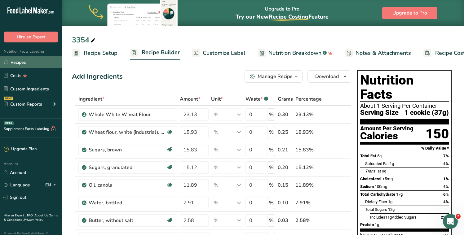
click at [20, 61] on link "Recipes" at bounding box center [31, 62] width 62 height 12
